Goal: Ask a question

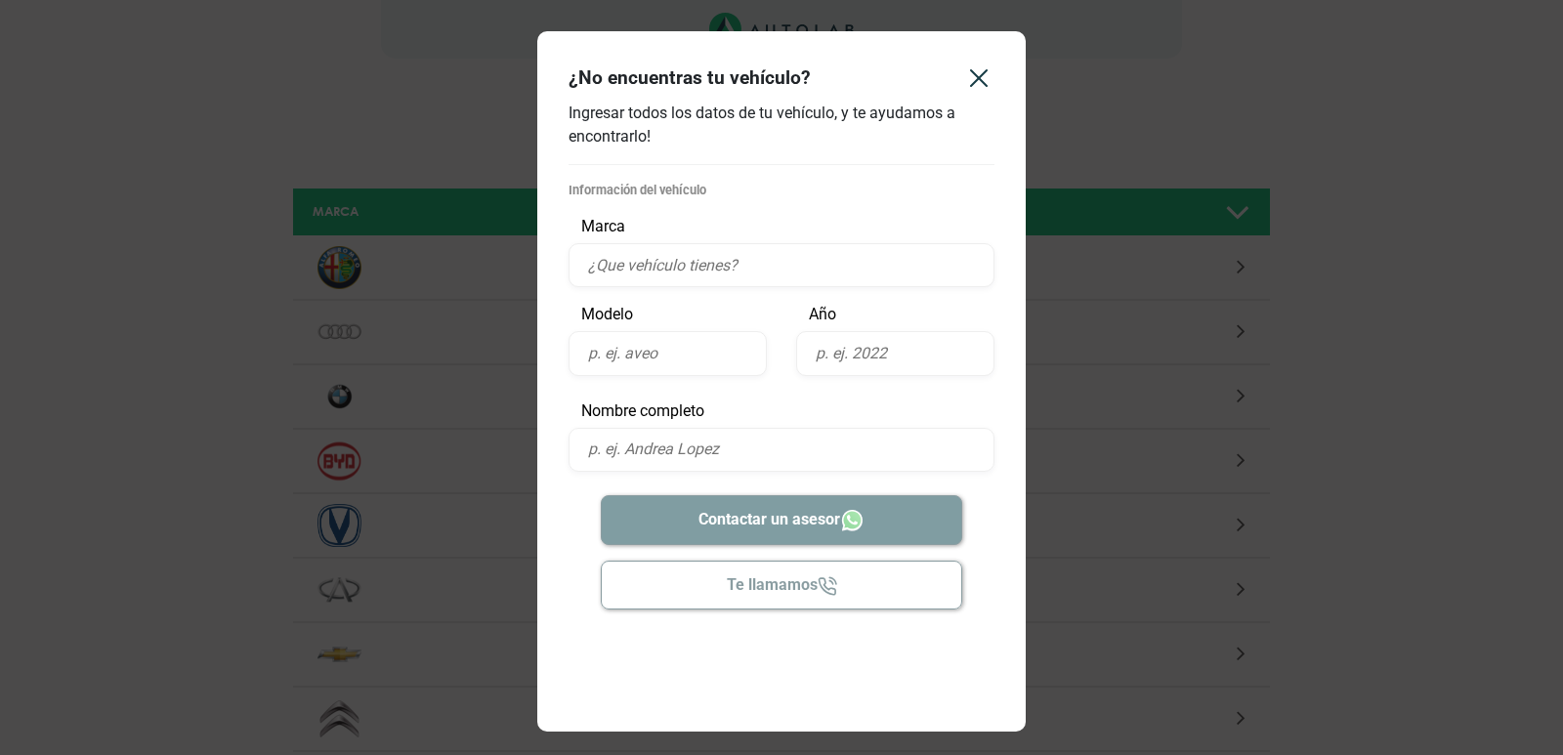
click at [694, 244] on input "text" at bounding box center [782, 265] width 426 height 44
type input "foton"
type input "2023"
click at [838, 362] on input "text" at bounding box center [895, 353] width 198 height 44
type input "2023"
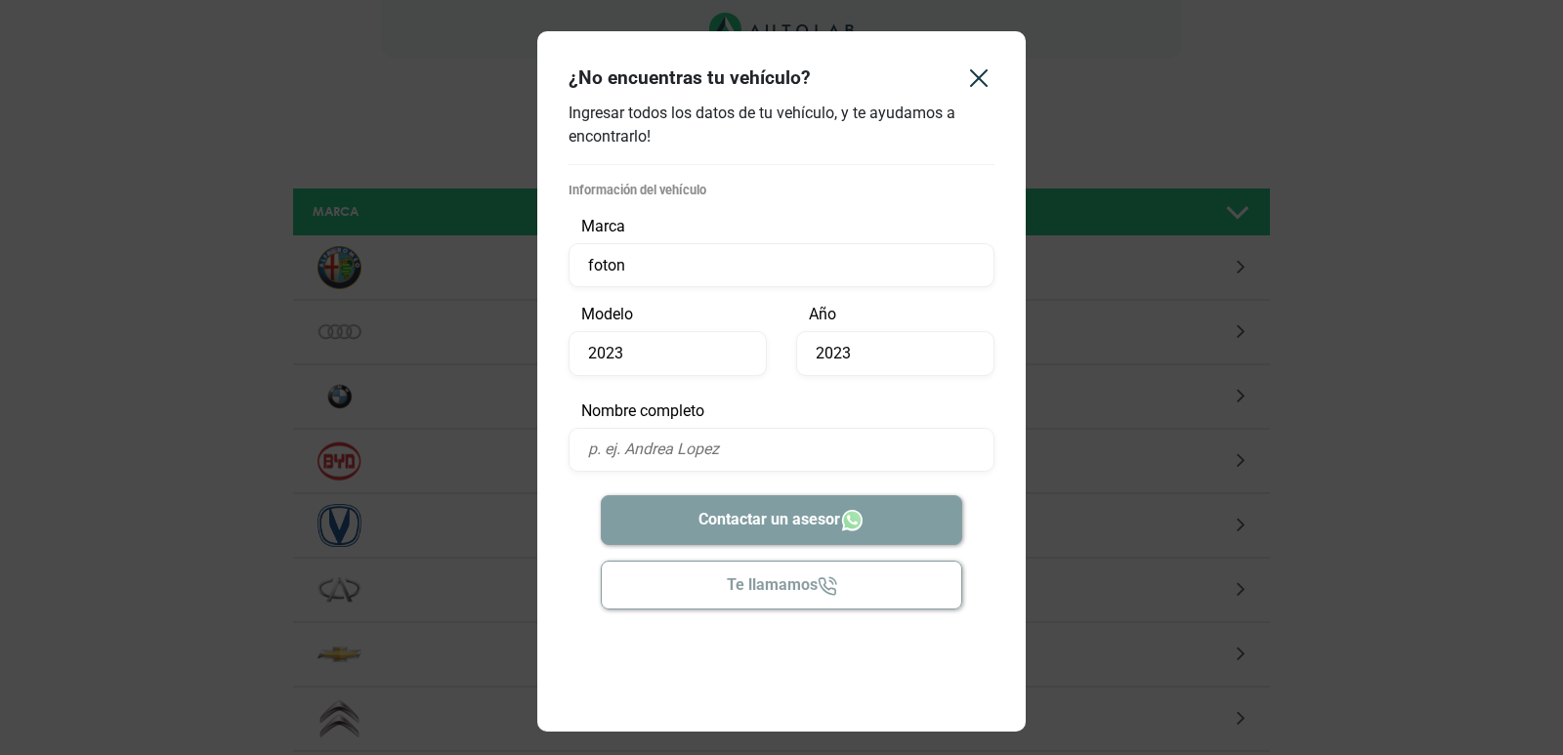
drag, startPoint x: 693, startPoint y: 359, endPoint x: 548, endPoint y: 348, distance: 145.0
click at [548, 348] on div "Información del vehículo Marca foton Modelo 2023 Año 2023 Información de contac…" at bounding box center [781, 456] width 488 height 551
click at [620, 347] on input "2023" at bounding box center [668, 353] width 198 height 44
drag, startPoint x: 642, startPoint y: 354, endPoint x: 586, endPoint y: 355, distance: 55.7
click at [586, 355] on input "2023" at bounding box center [668, 353] width 198 height 44
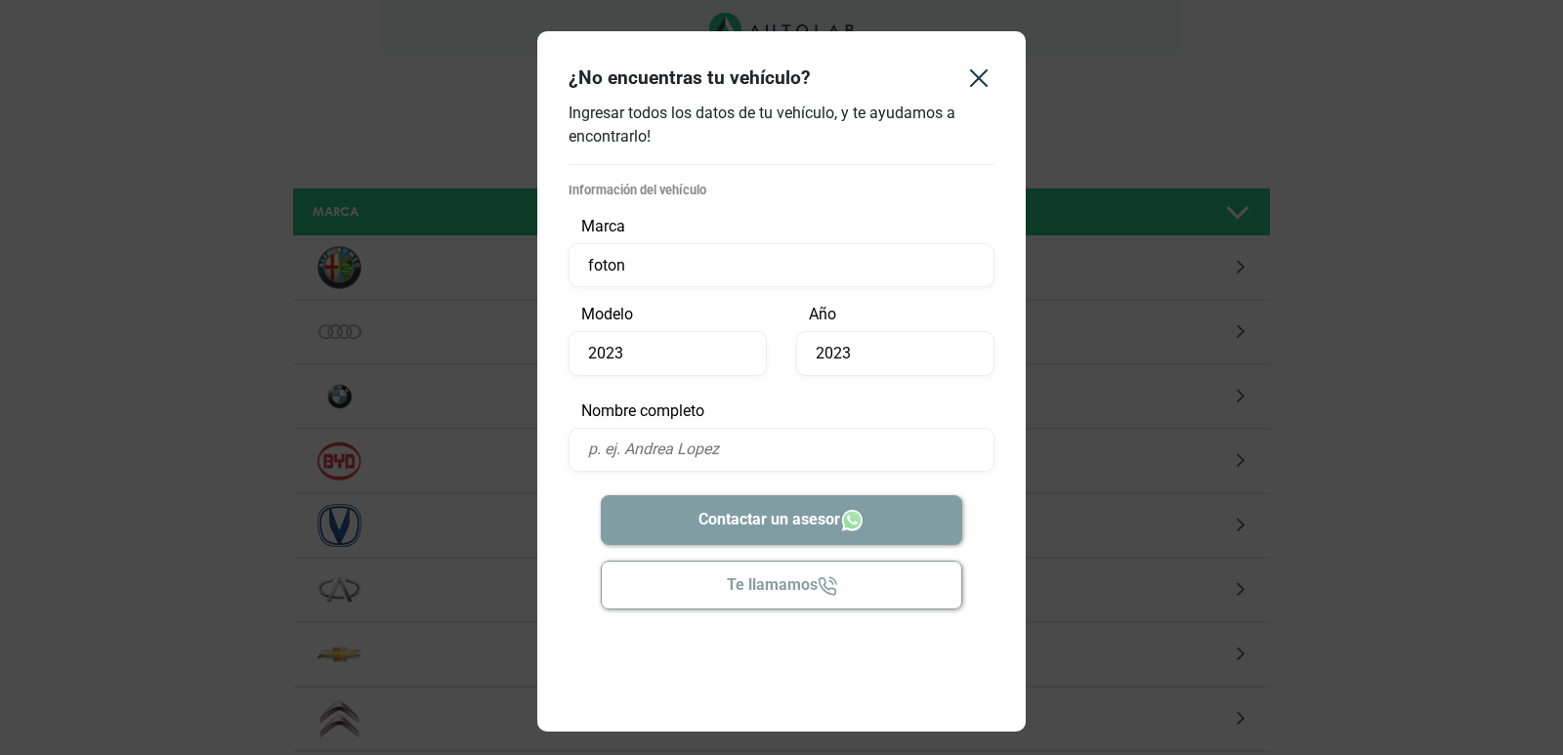
click at [627, 456] on input "text" at bounding box center [782, 450] width 426 height 44
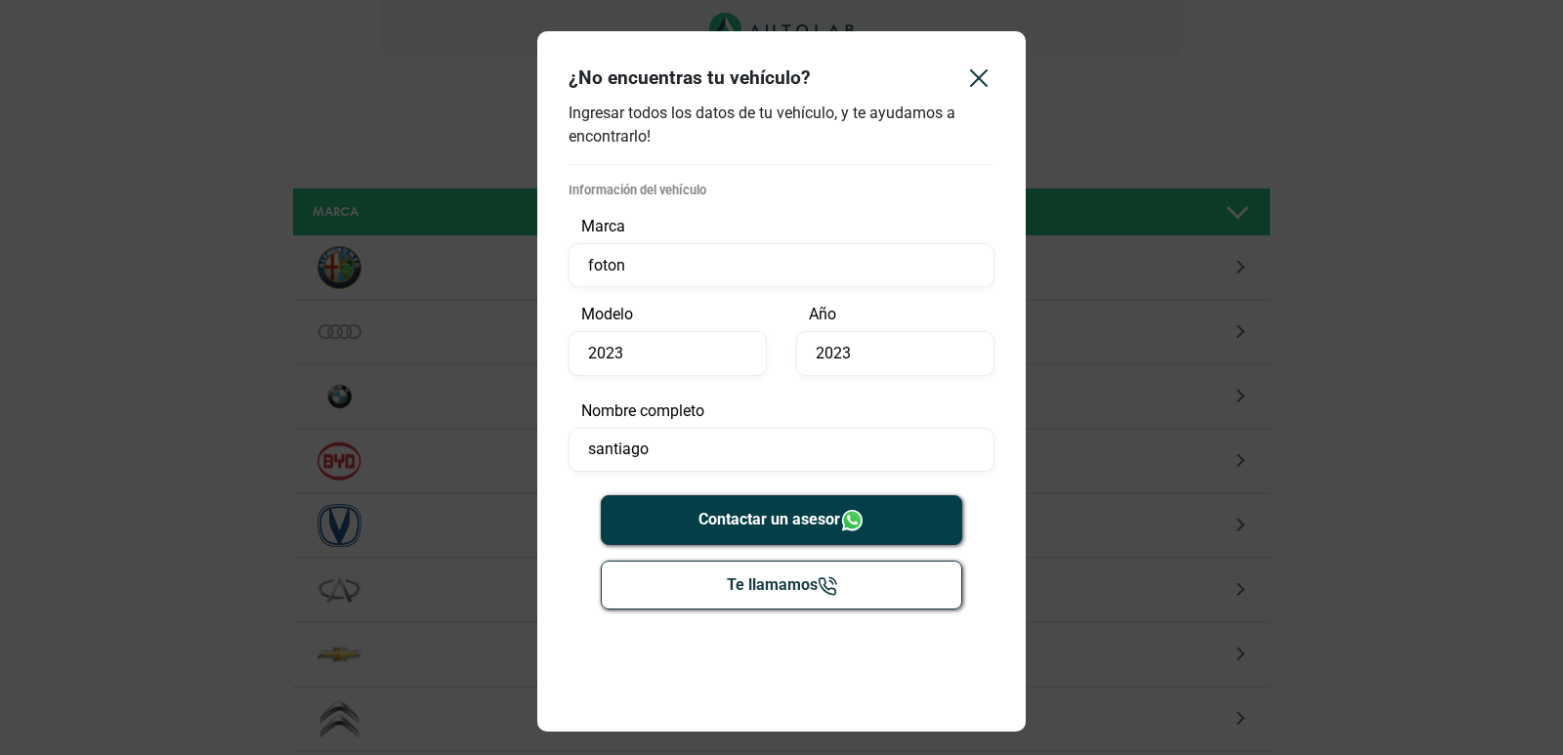
type input "santiago"
drag, startPoint x: 688, startPoint y: 355, endPoint x: 480, endPoint y: 338, distance: 208.7
click at [480, 338] on div "¿No encuentras tu vehículo? Ingresar todos los datos de tu vehículo, y te ayuda…" at bounding box center [781, 377] width 1563 height 755
click at [773, 504] on button "Contactar un asesor" at bounding box center [782, 520] width 362 height 50
click at [969, 83] on icon "Close" at bounding box center [978, 78] width 31 height 31
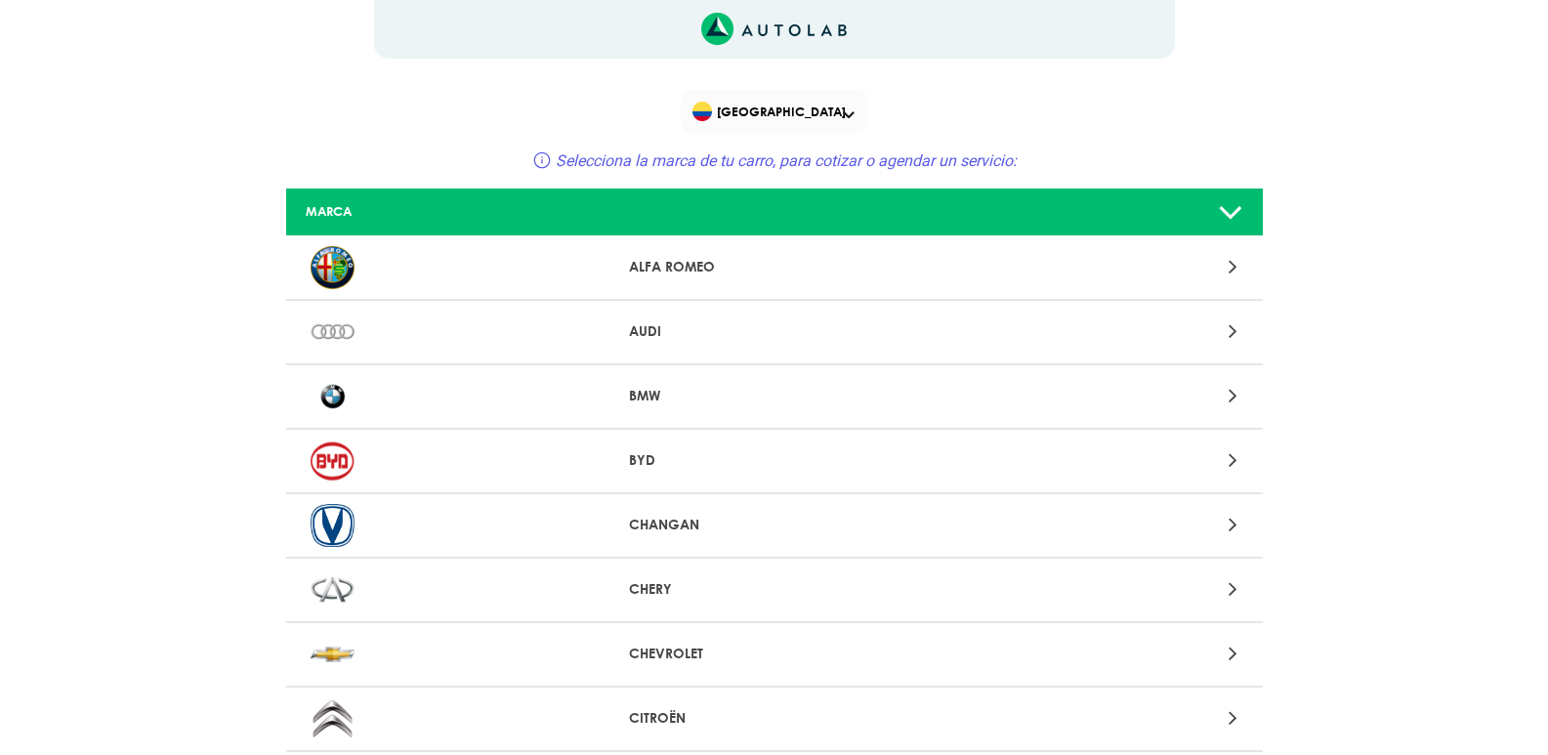
click at [331, 218] on div "MARCA" at bounding box center [452, 211] width 322 height 19
